Goal: Navigation & Orientation: Find specific page/section

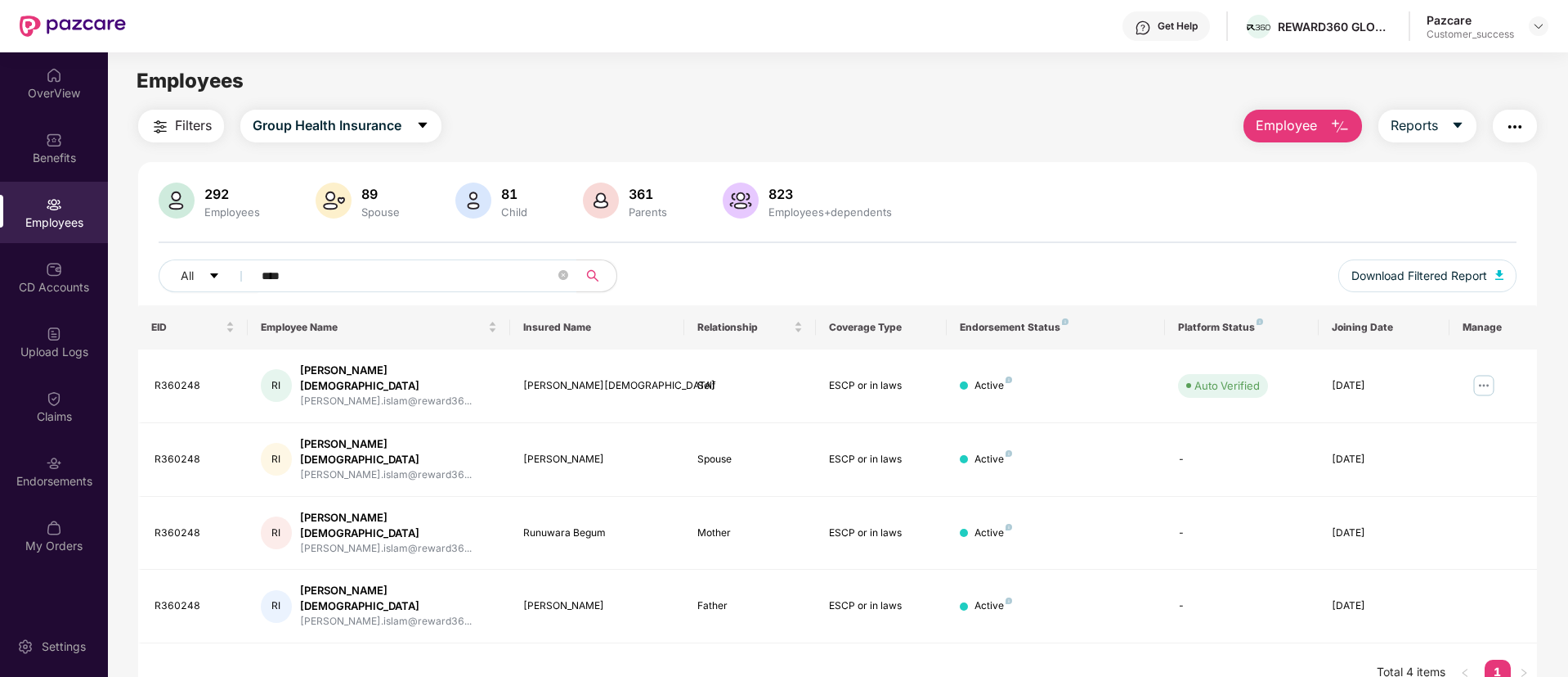
scroll to position [12, 0]
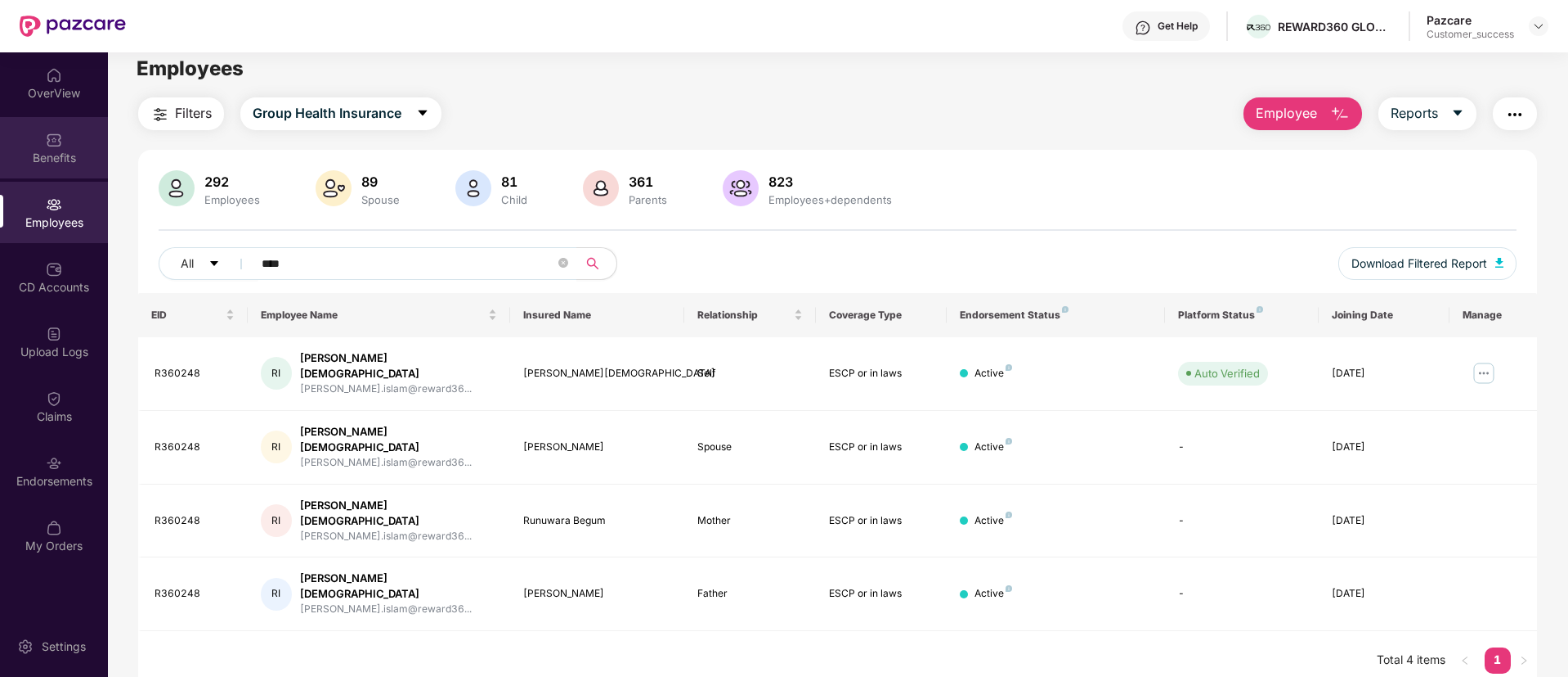
click at [64, 141] on div "Benefits" at bounding box center [54, 147] width 108 height 61
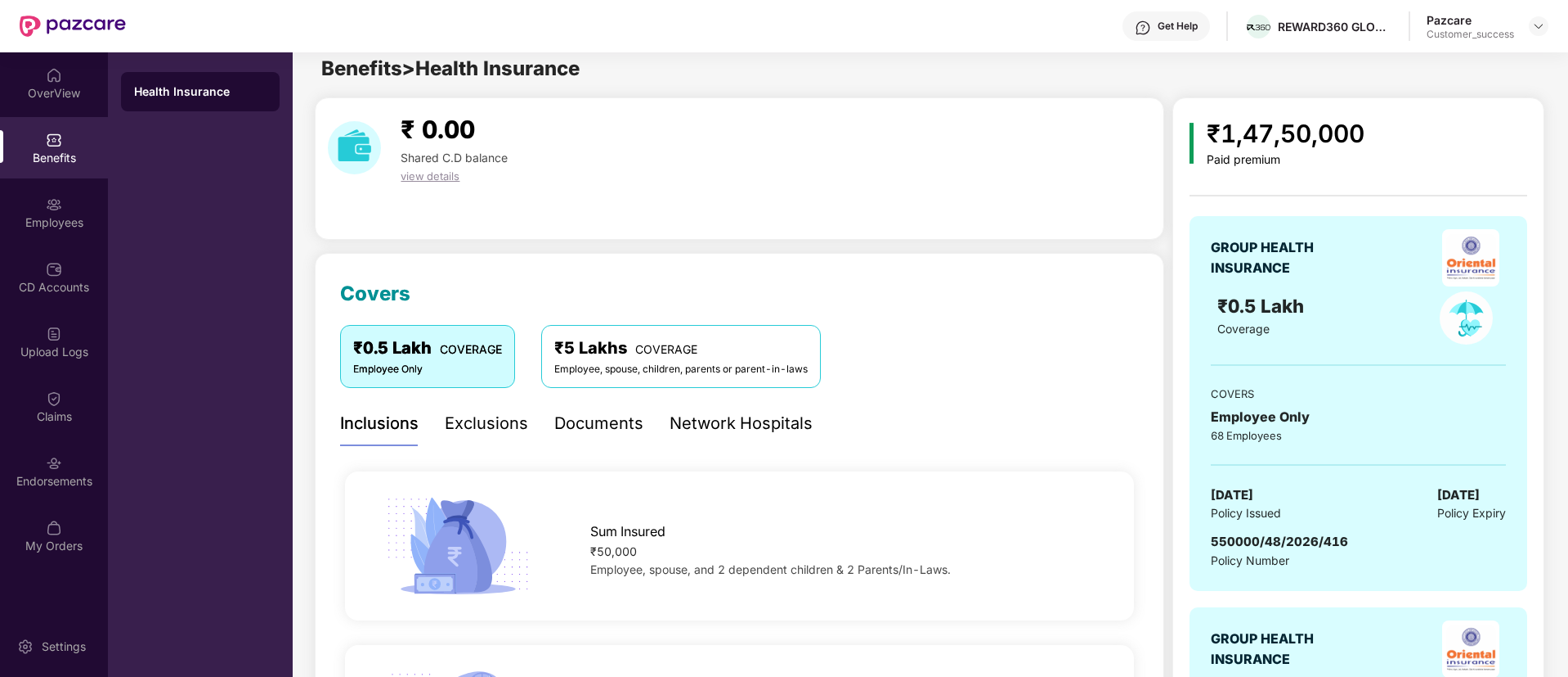
click at [623, 353] on div "₹5 Lakhs COVERAGE" at bounding box center [681, 348] width 254 height 25
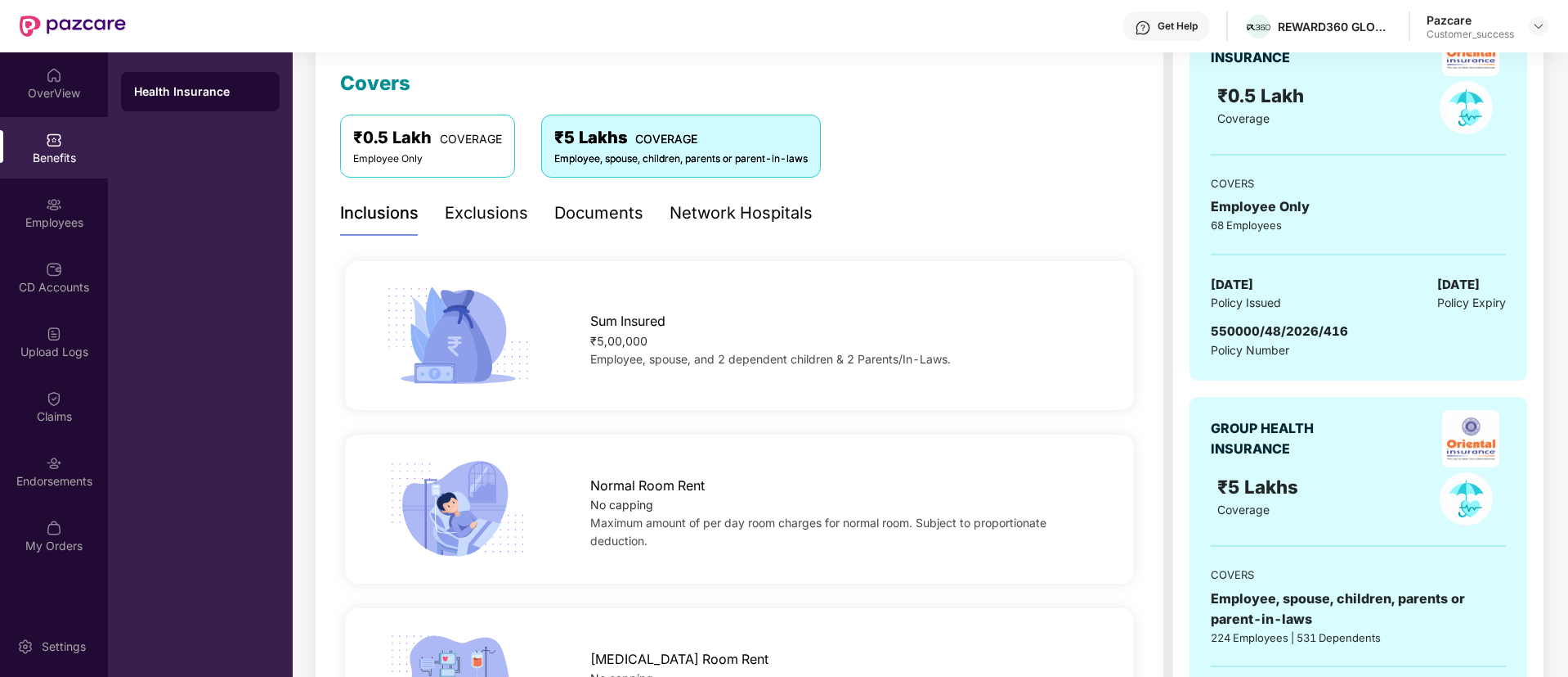
scroll to position [58, 0]
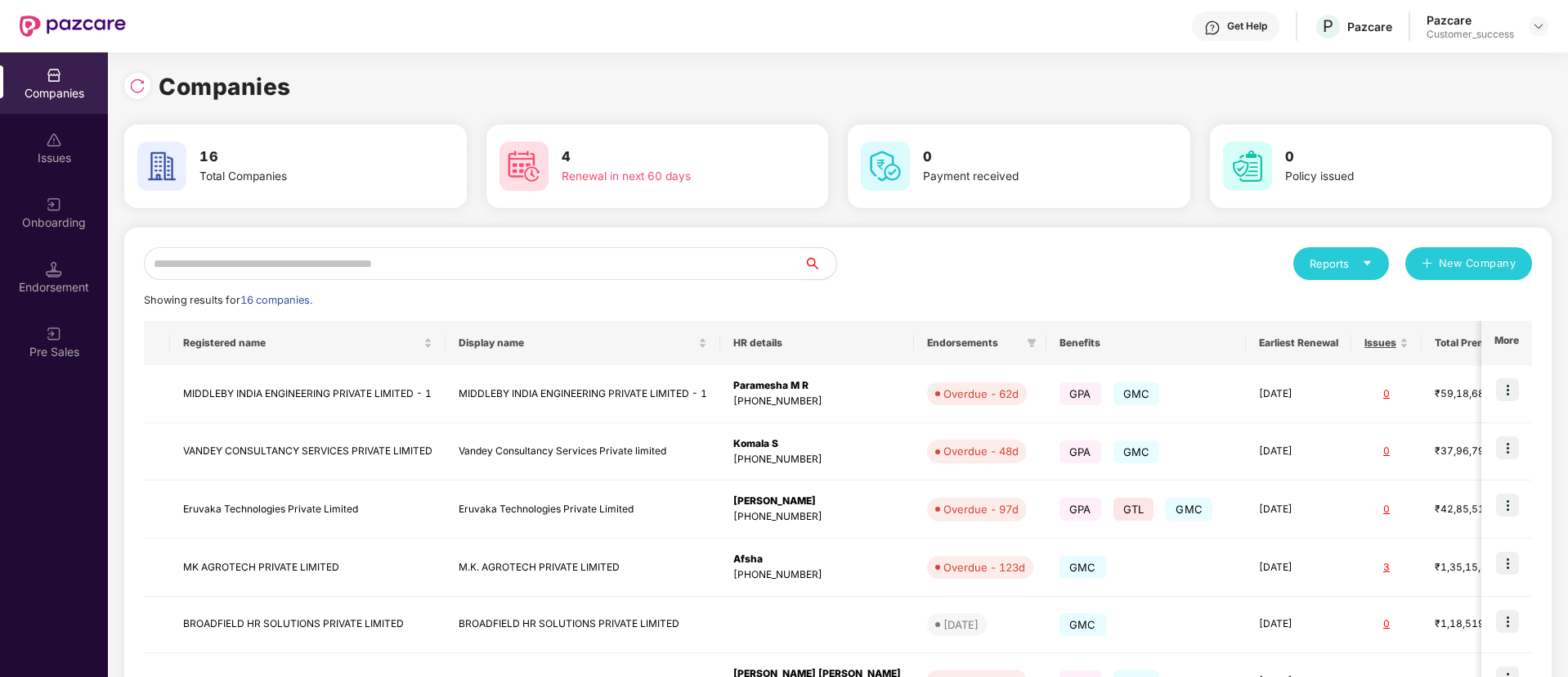
click at [456, 265] on input "text" at bounding box center [474, 263] width 660 height 33
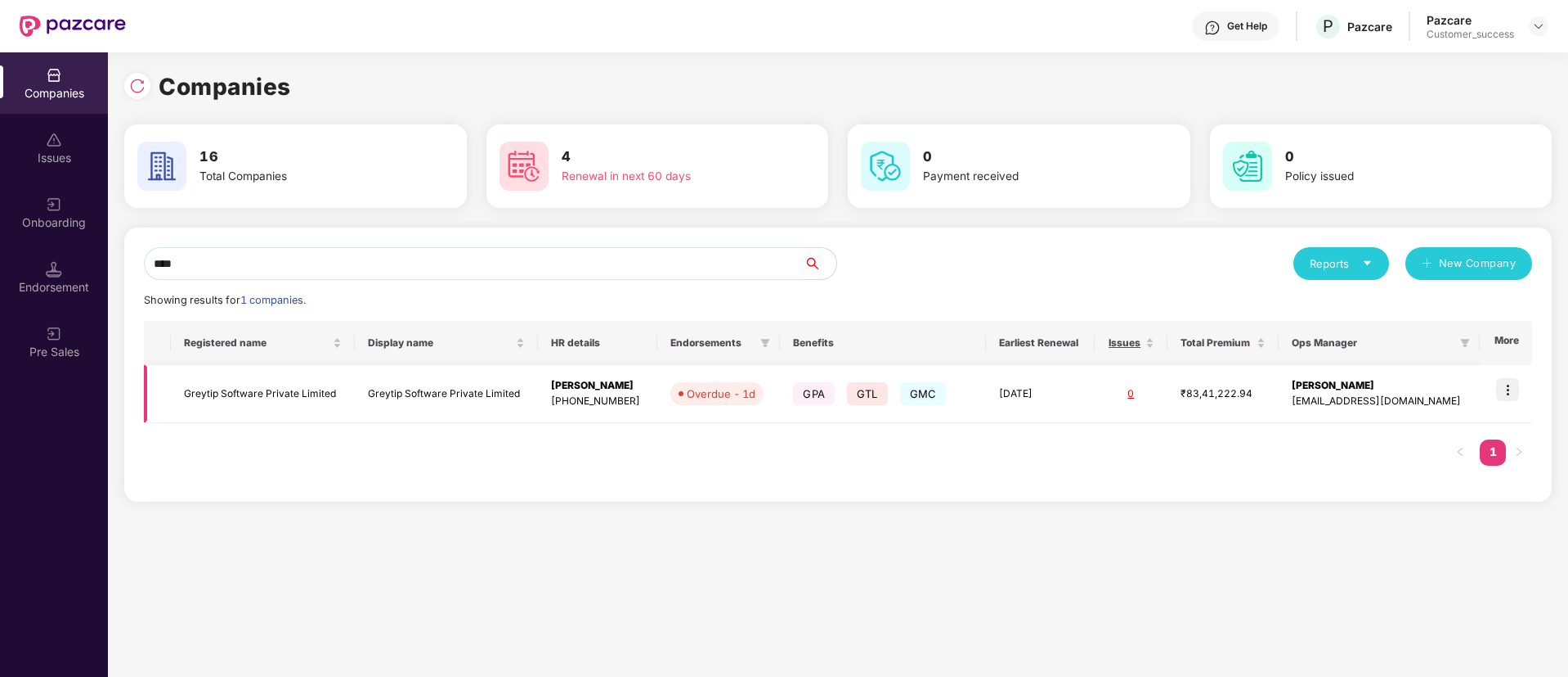
type input "****"
click at [1516, 391] on img at bounding box center [1508, 389] width 23 height 23
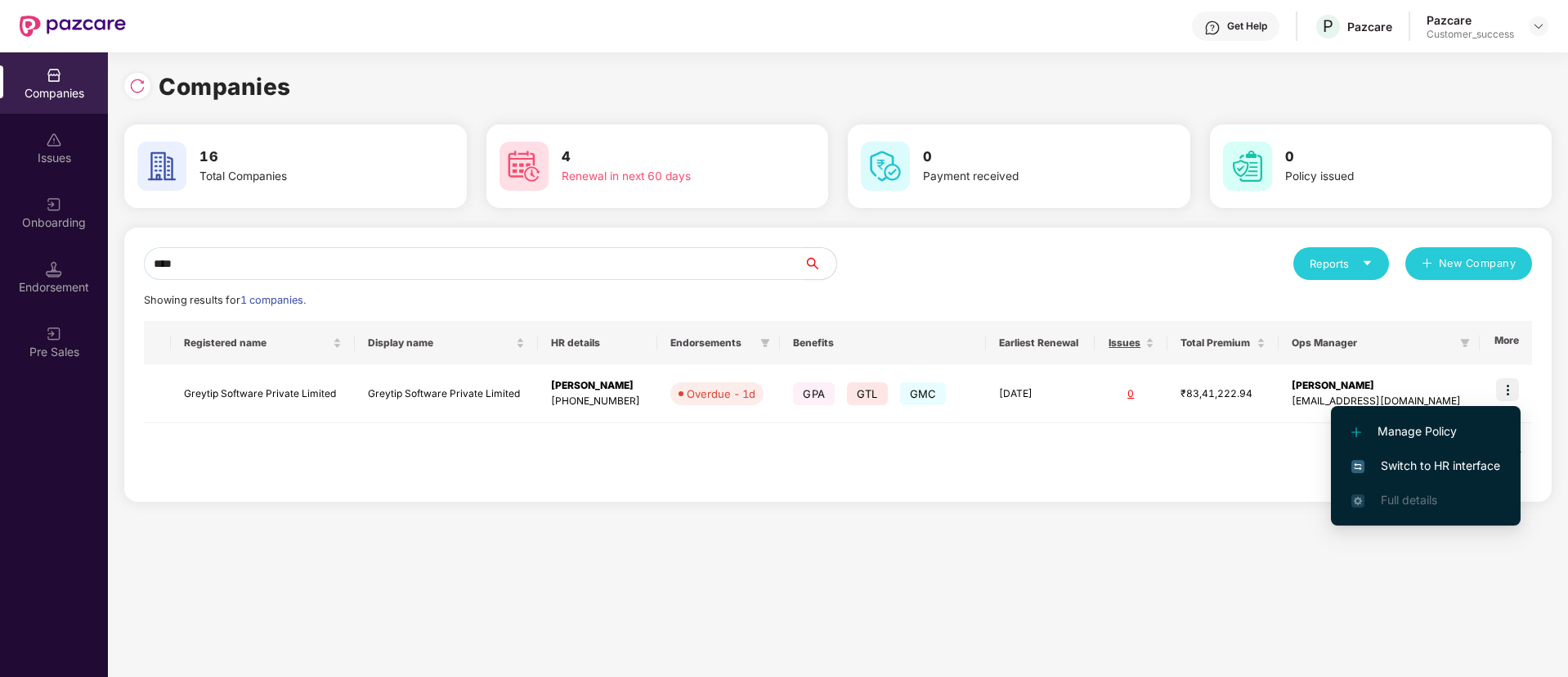
click at [1439, 459] on span "Switch to HR interface" at bounding box center [1425, 465] width 149 height 18
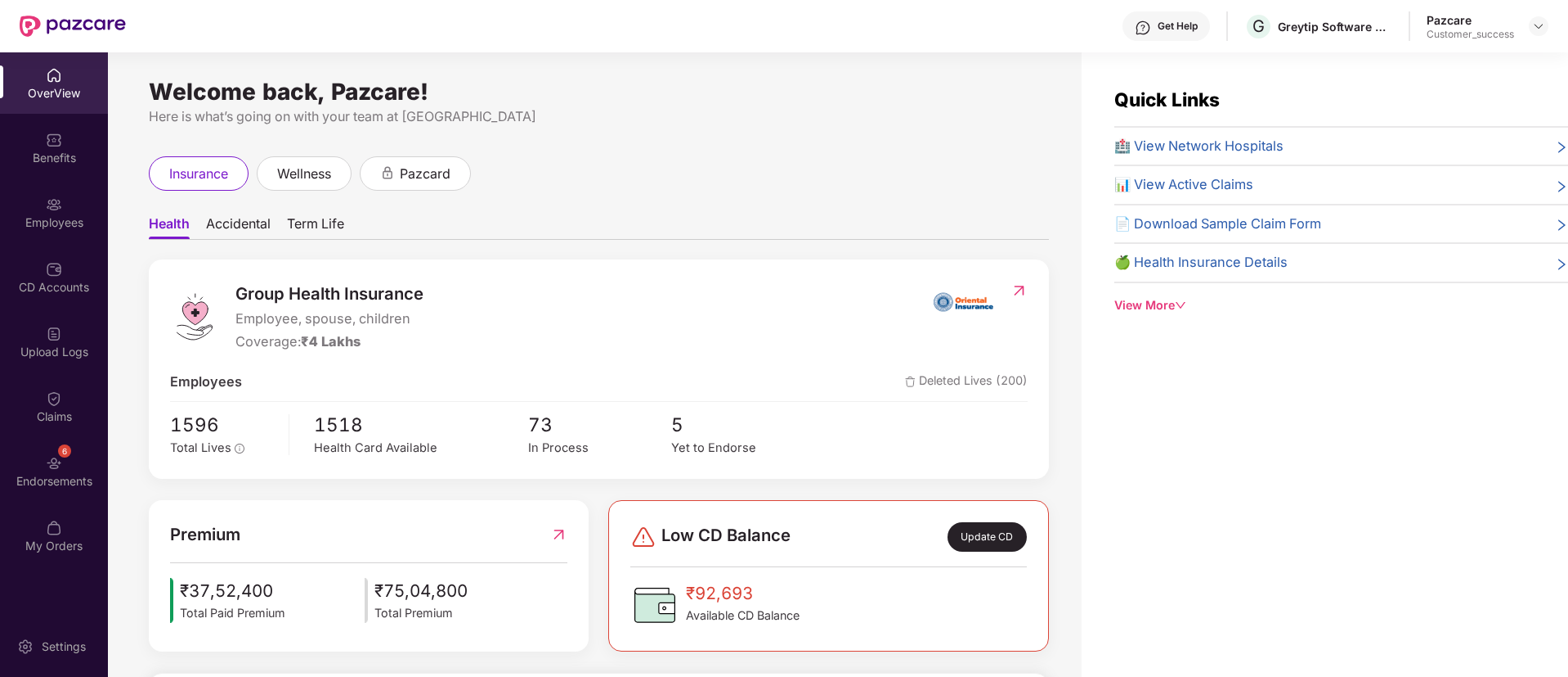
click at [58, 179] on div "OverView Benefits Employees CD Accounts Upload Logs Claims 6 Endorsements My Or…" at bounding box center [54, 311] width 108 height 517
click at [58, 163] on div "Benefits" at bounding box center [54, 157] width 108 height 16
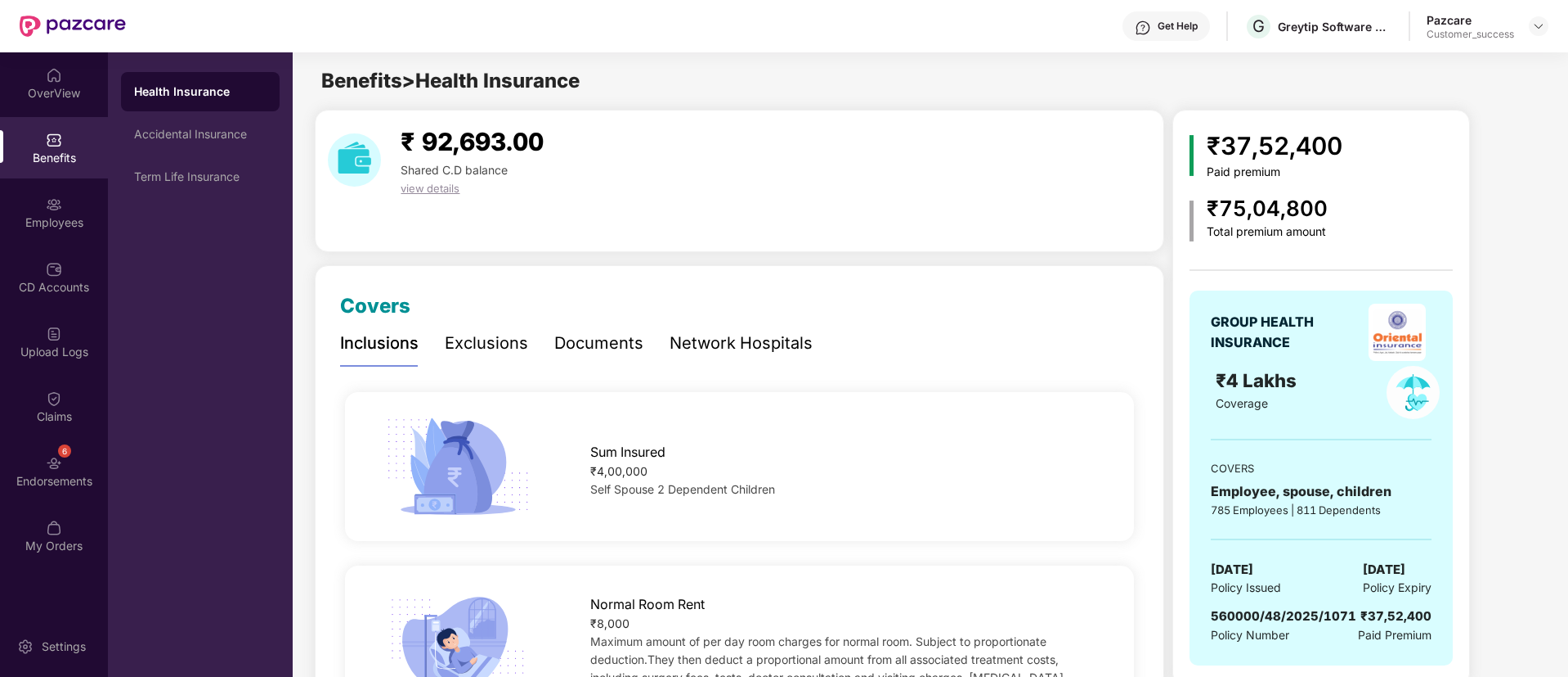
click at [587, 336] on div "Documents" at bounding box center [599, 342] width 89 height 25
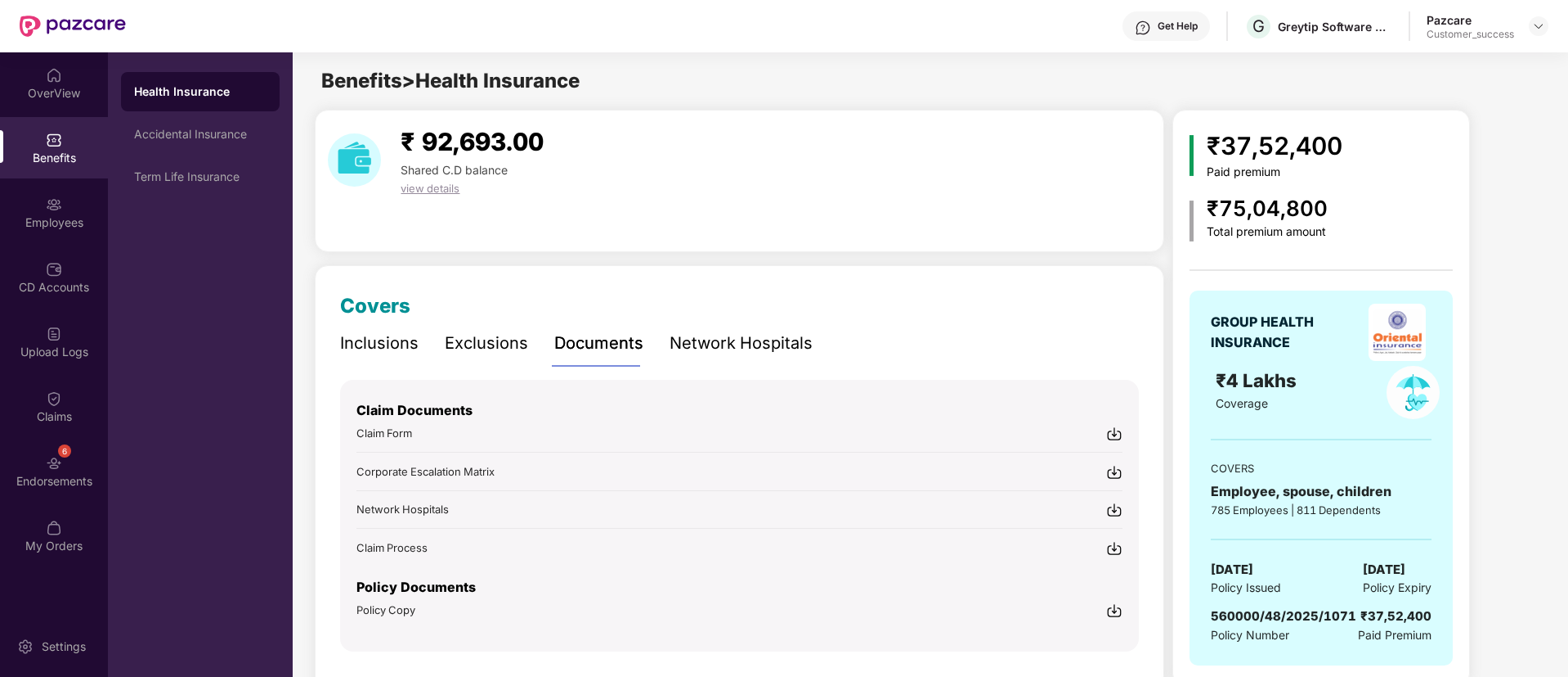
scroll to position [51, 0]
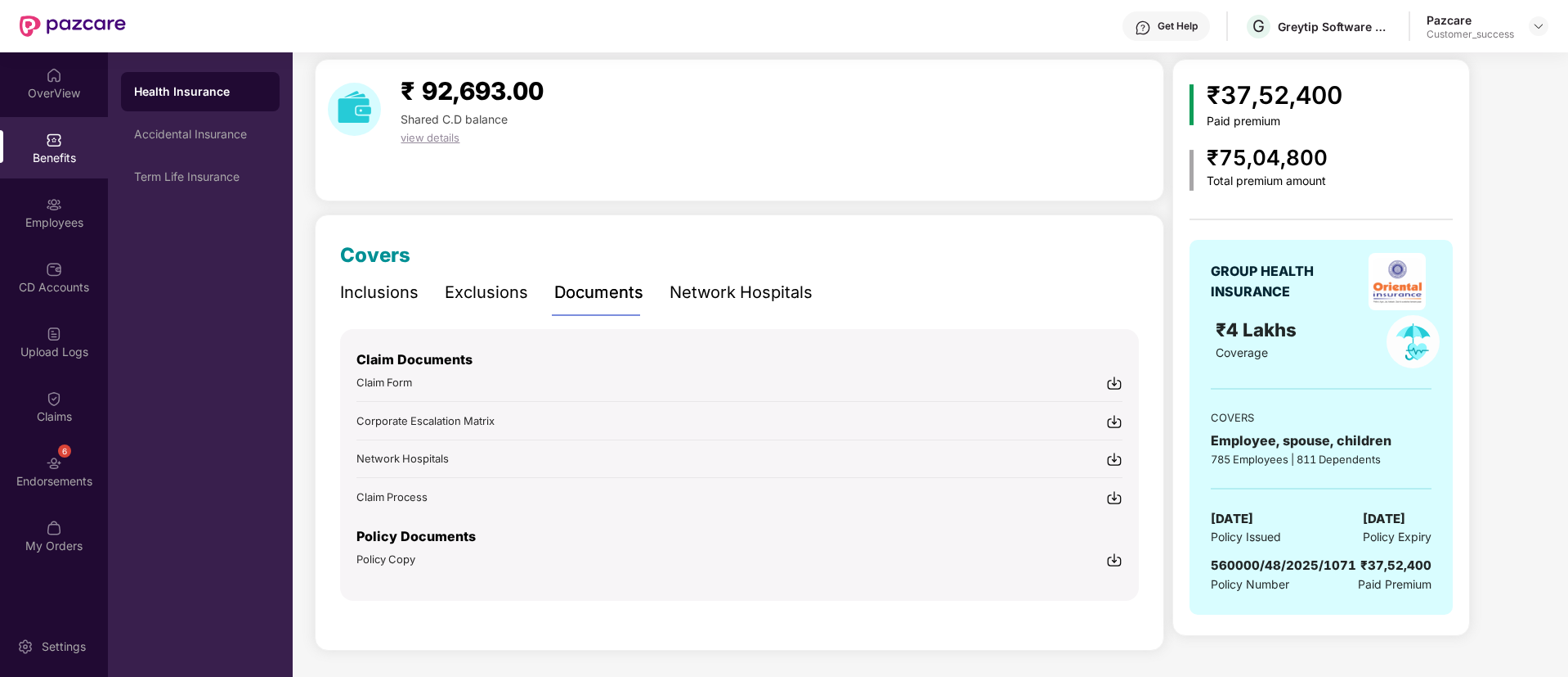
click at [1115, 564] on img at bounding box center [1114, 559] width 16 height 16
